Goal: Book appointment/travel/reservation

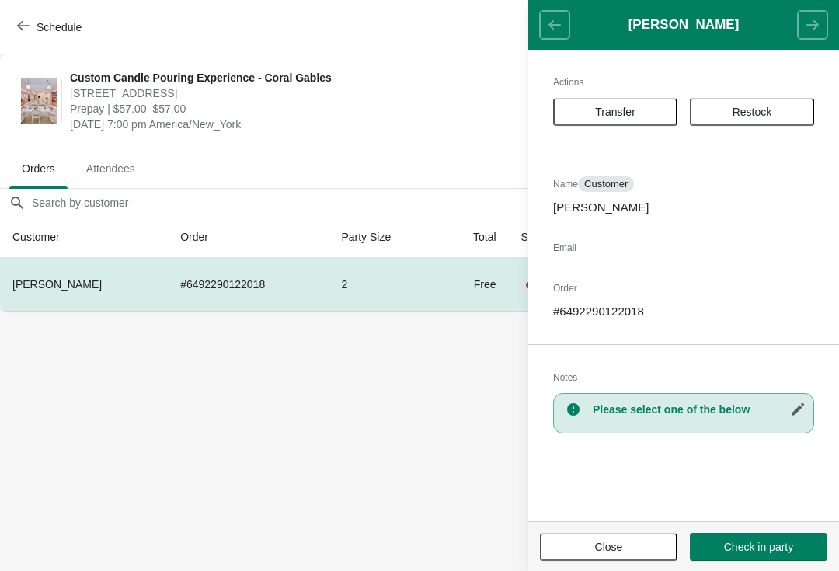
click at [614, 543] on span "Close" at bounding box center [609, 547] width 28 height 12
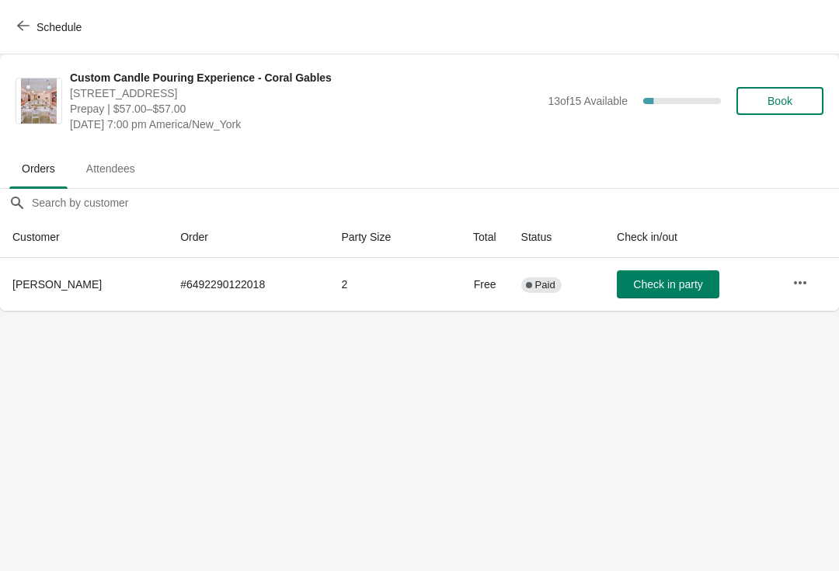
click at [23, 15] on button "Schedule" at bounding box center [51, 27] width 86 height 28
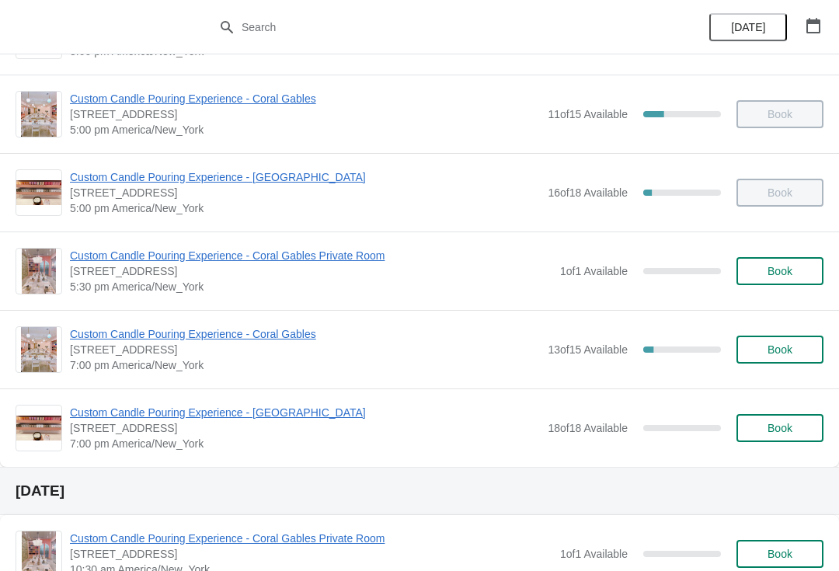
scroll to position [684, 0]
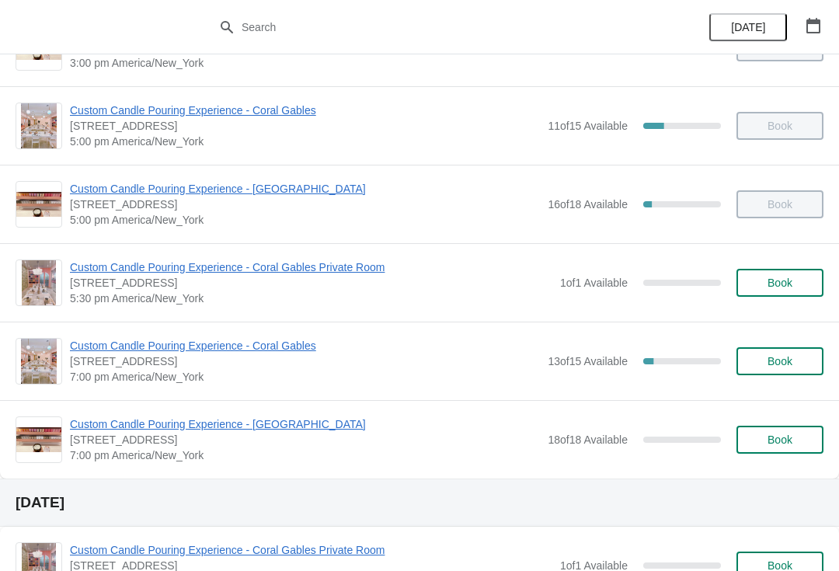
click at [256, 349] on span "Custom Candle Pouring Experience - Coral Gables" at bounding box center [305, 346] width 470 height 16
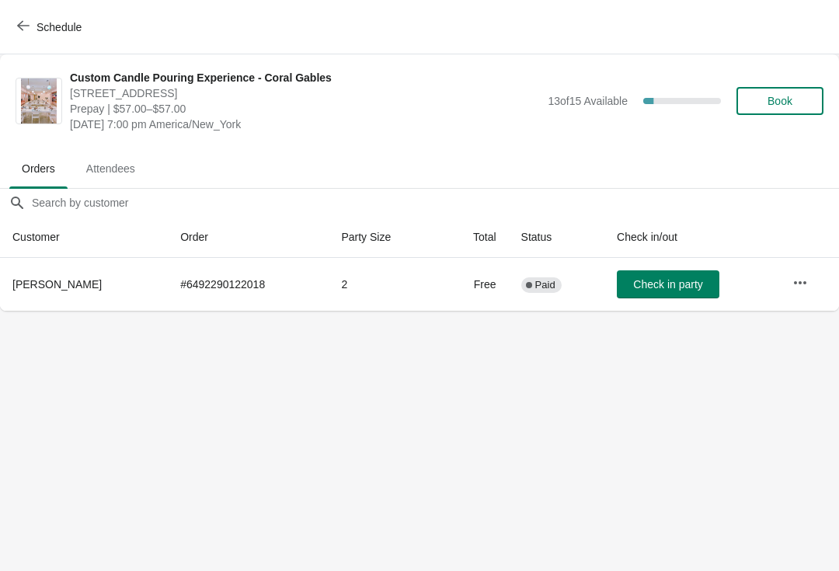
scroll to position [0, 0]
click at [825, 293] on td at bounding box center [809, 284] width 59 height 53
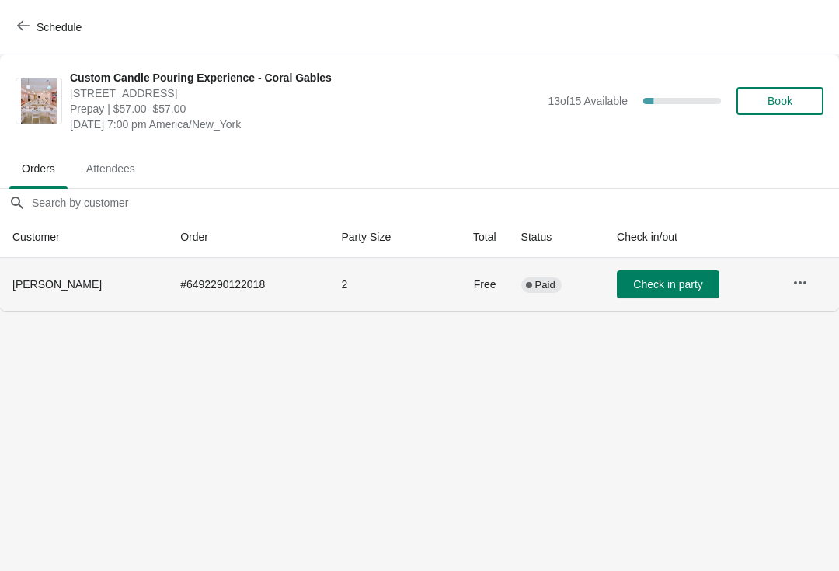
click at [811, 276] on button "button" at bounding box center [800, 283] width 28 height 28
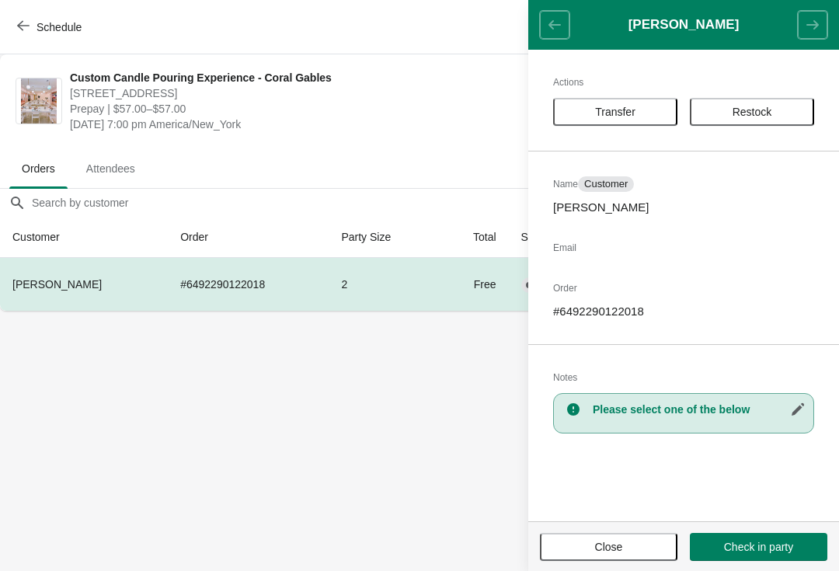
click at [640, 114] on span "Transfer" at bounding box center [615, 112] width 96 height 12
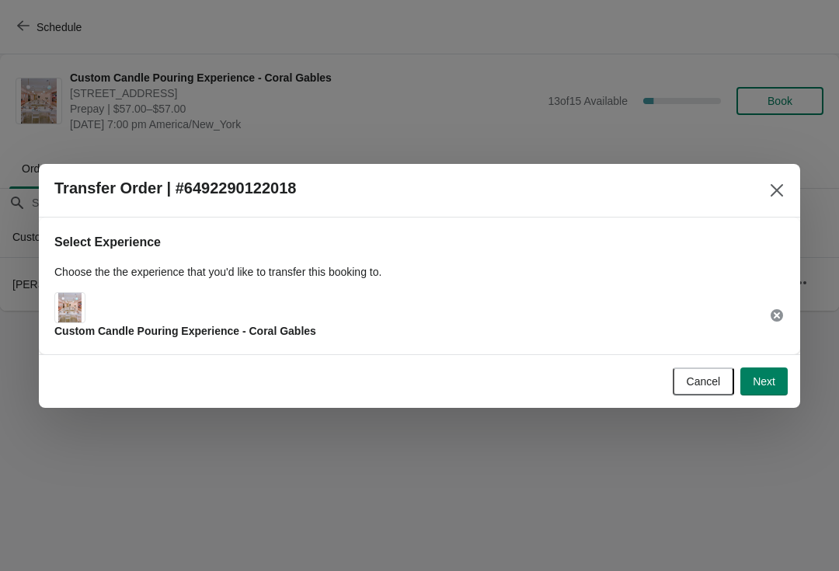
click at [777, 388] on button "Next" at bounding box center [763, 381] width 47 height 28
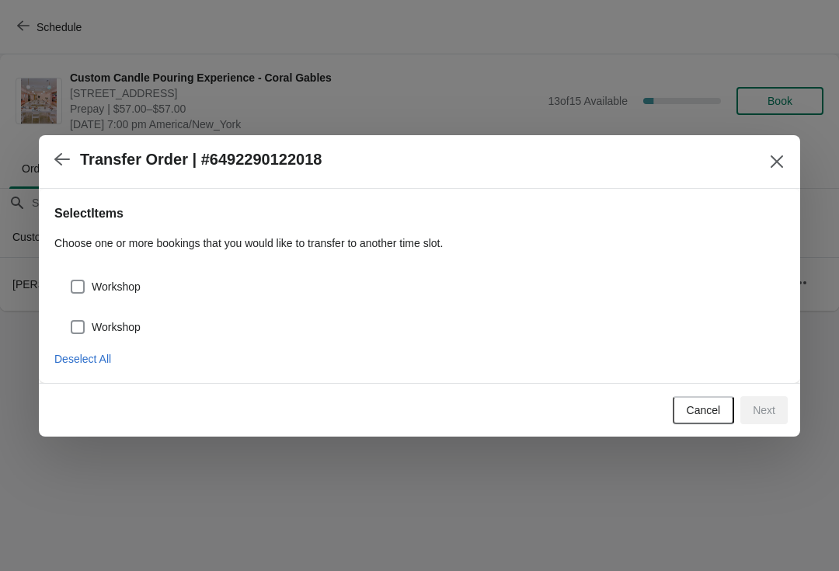
click at [100, 265] on div "Workshop" at bounding box center [419, 280] width 730 height 34
click at [74, 292] on span at bounding box center [78, 287] width 14 height 14
click at [71, 280] on input "Workshop" at bounding box center [71, 280] width 1 height 1
checkbox input "true"
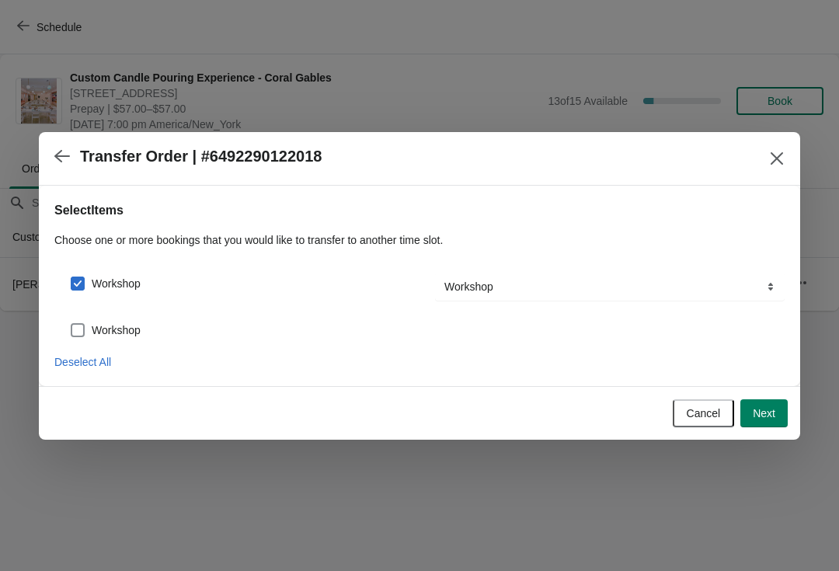
click at [81, 328] on span at bounding box center [78, 330] width 14 height 14
click at [71, 324] on input "Workshop" at bounding box center [71, 323] width 1 height 1
checkbox input "true"
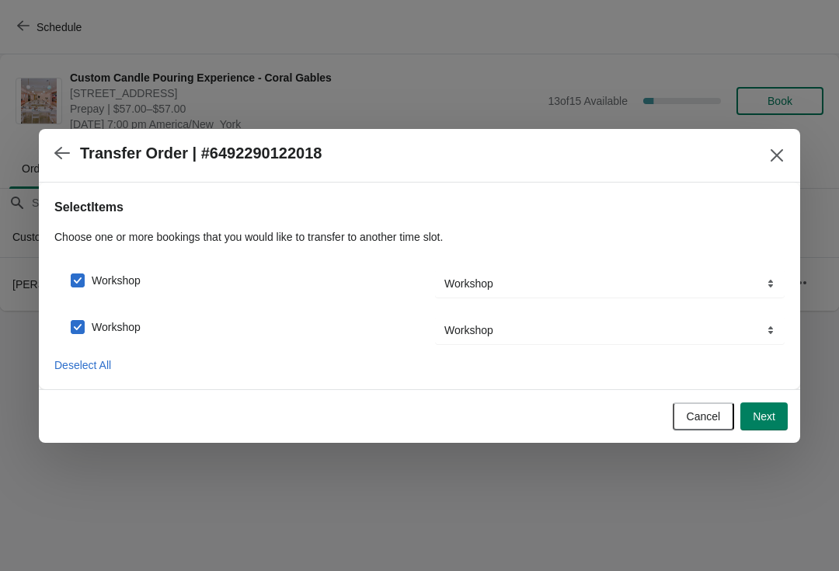
click at [780, 421] on button "Next" at bounding box center [763, 416] width 47 height 28
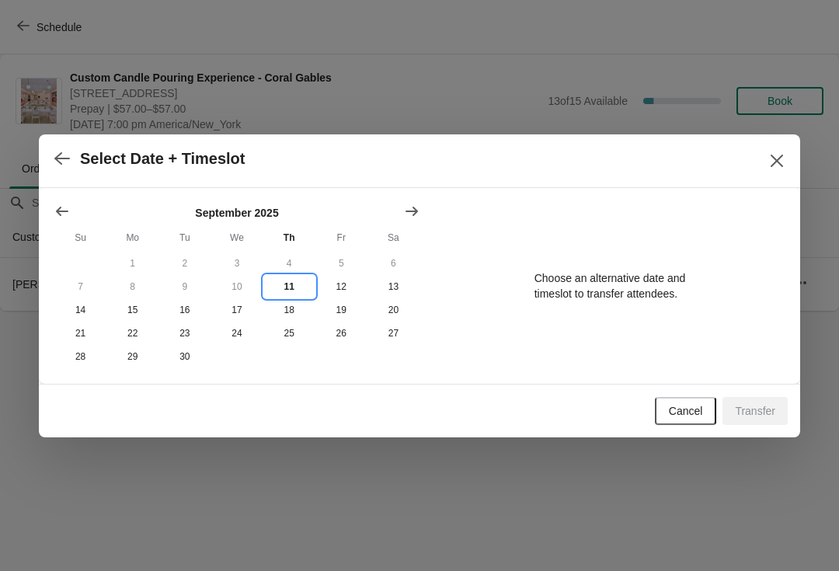
click at [279, 283] on button "11" at bounding box center [289, 286] width 52 height 23
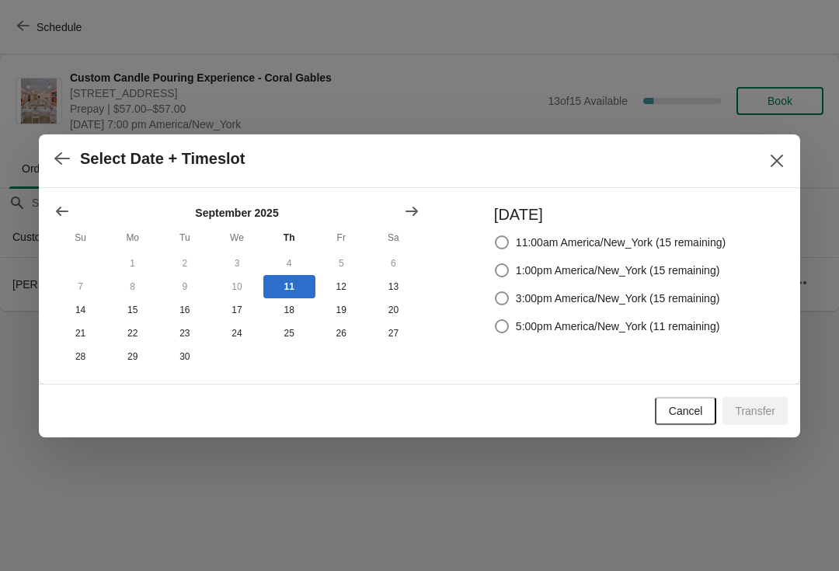
click at [595, 328] on span "5:00pm America/New_York (11 remaining)" at bounding box center [618, 326] width 204 height 16
click at [496, 320] on input "5:00pm America/New_York (11 remaining)" at bounding box center [495, 319] width 1 height 1
radio input "true"
click at [358, 284] on button "12" at bounding box center [341, 286] width 52 height 23
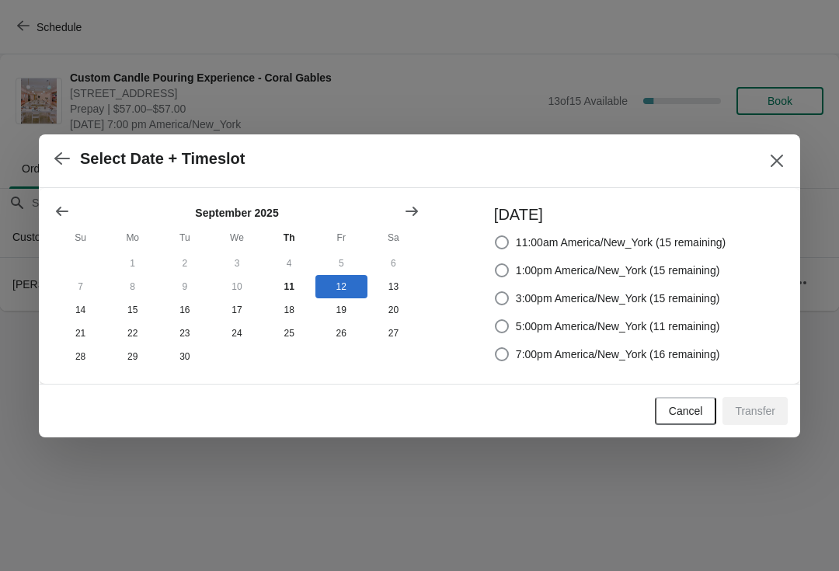
click at [642, 318] on span "5:00pm America/New_York (11 remaining)" at bounding box center [618, 326] width 204 height 16
click at [496, 319] on input "5:00pm America/New_York (11 remaining)" at bounding box center [495, 319] width 1 height 1
radio input "true"
click at [771, 381] on div "[DATE] Su Mo Tu We Th Fr Sa 1 2 3 4 5 6 7 8 9 10 11 12 13 14 15 16 17 18 19 20 …" at bounding box center [419, 286] width 761 height 196
click at [775, 416] on button "Transfer" at bounding box center [754, 411] width 65 height 28
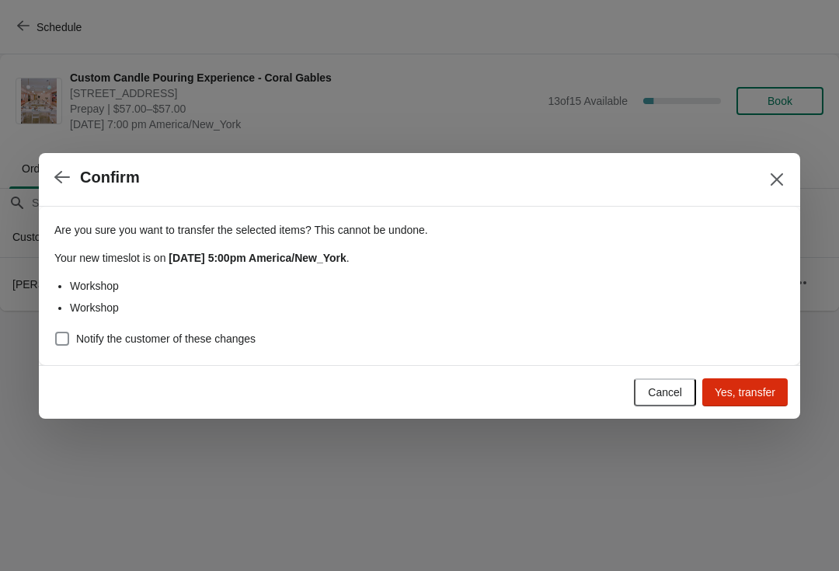
click at [112, 349] on label "Notify the customer of these changes" at bounding box center [154, 339] width 201 height 22
click at [56, 332] on input "Notify the customer of these changes" at bounding box center [55, 332] width 1 height 1
checkbox input "true"
click at [760, 392] on span "Yes, transfer" at bounding box center [745, 392] width 61 height 12
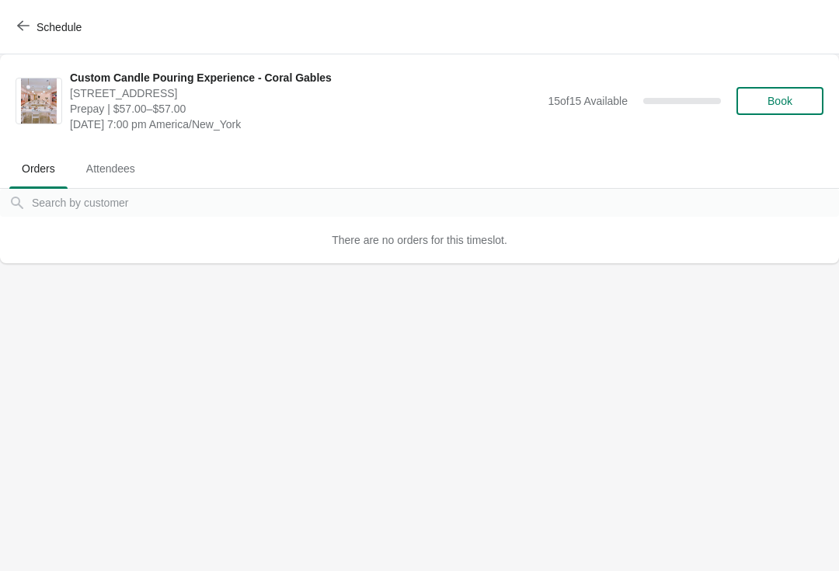
click at [62, 25] on span "Schedule" at bounding box center [59, 27] width 45 height 12
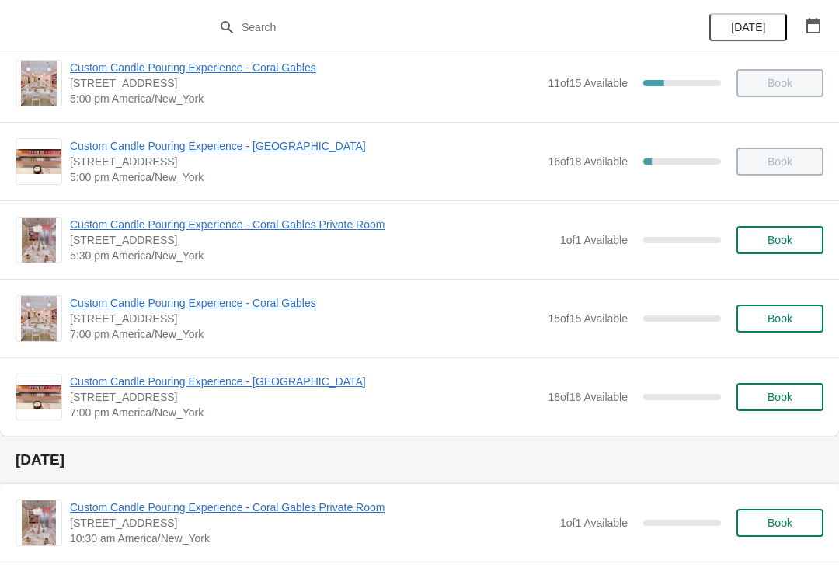
scroll to position [726, 0]
